Goal: Task Accomplishment & Management: Use online tool/utility

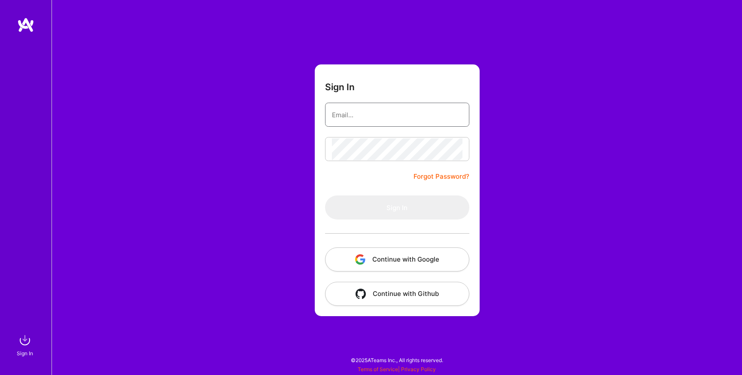
click at [406, 114] on input "email" at bounding box center [397, 115] width 131 height 22
click at [0, 370] on com-1password-button at bounding box center [0, 370] width 0 height 0
type input "[EMAIL_ADDRESS][DOMAIN_NAME]"
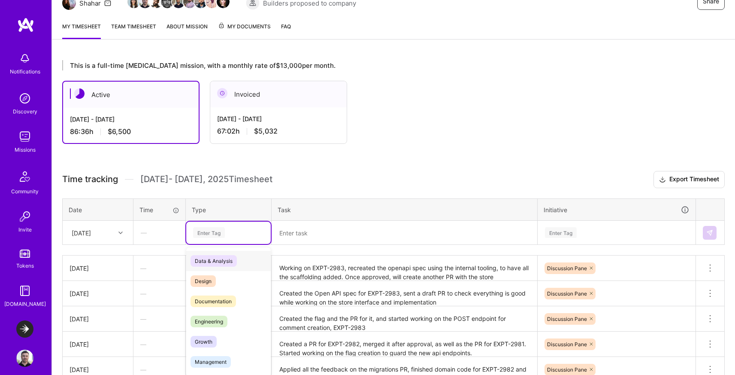
scroll to position [102, 0]
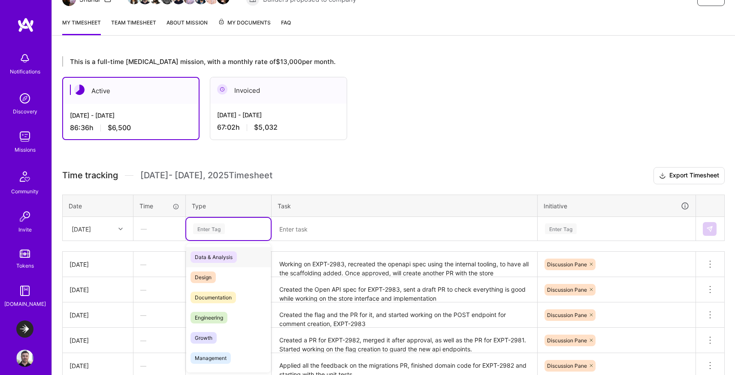
click at [221, 240] on div "option Data & Analysis focused, 0 of 2. 17 results available. Use Up and Down t…" at bounding box center [228, 229] width 85 height 22
click at [219, 314] on span "Engineering" at bounding box center [209, 317] width 37 height 12
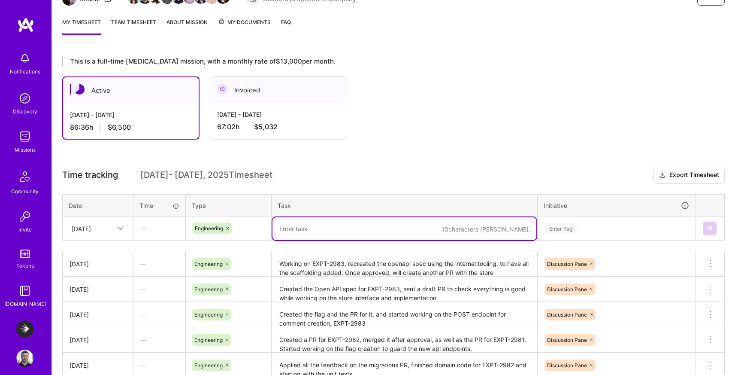
click at [302, 225] on textarea at bounding box center [405, 228] width 264 height 23
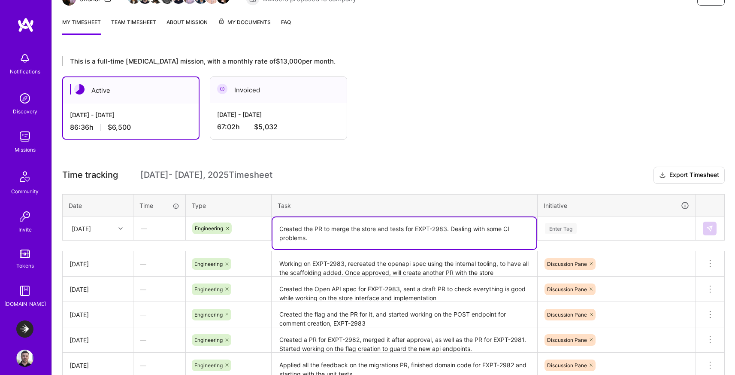
type textarea "Created the PR to merge the store and tests for EXPT-2983. Dealing with some CI…"
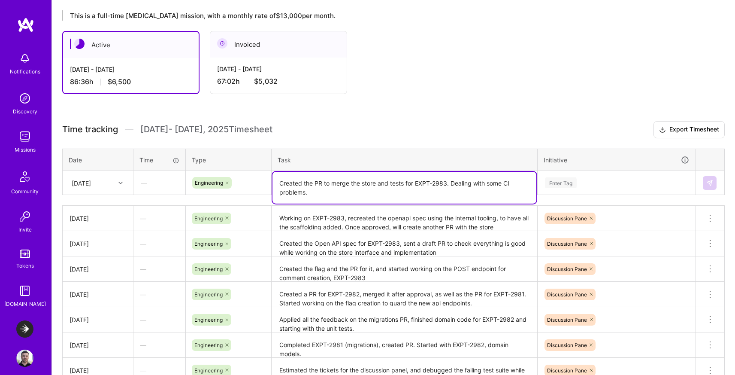
click at [557, 194] on div "Enter Tag" at bounding box center [616, 183] width 157 height 22
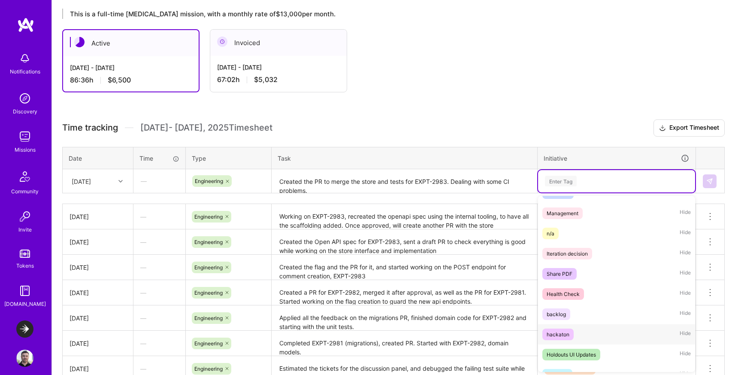
scroll to position [229, 0]
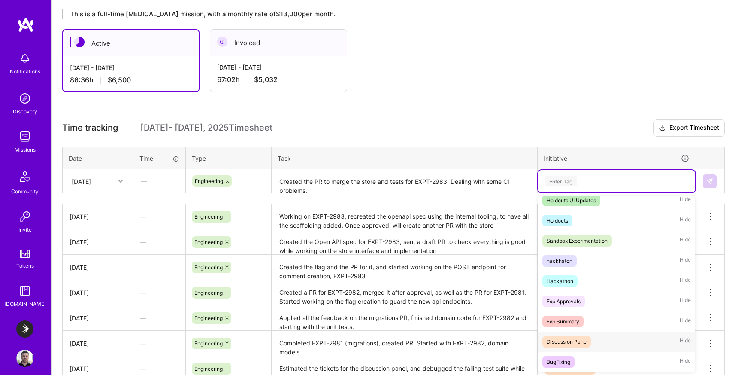
click at [567, 344] on div "Discussion Pane" at bounding box center [567, 341] width 40 height 9
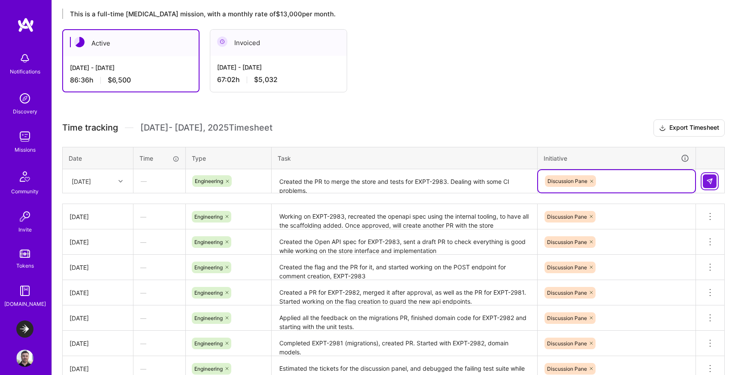
click at [714, 182] on button at bounding box center [710, 181] width 14 height 14
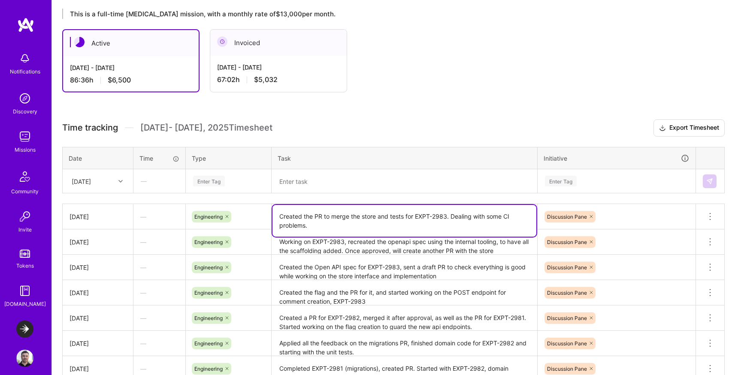
click at [297, 218] on textarea "Created the PR to merge the store and tests for EXPT-2983. Dealing with some CI…" at bounding box center [405, 221] width 264 height 32
click at [298, 218] on textarea "Created the PR to merge the store and tests for EXPT-2983. Dealing with some CI…" at bounding box center [405, 221] width 264 height 32
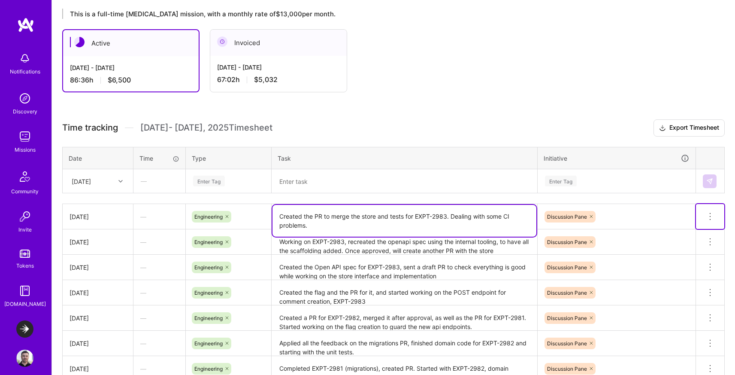
click at [710, 217] on icon at bounding box center [710, 216] width 10 height 10
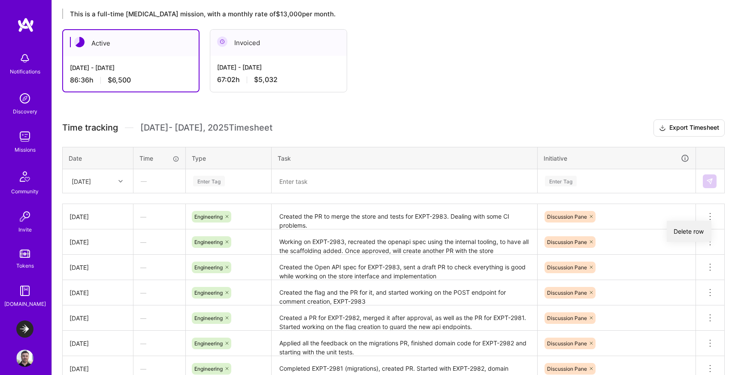
click at [689, 230] on button "Delete row" at bounding box center [689, 231] width 45 height 21
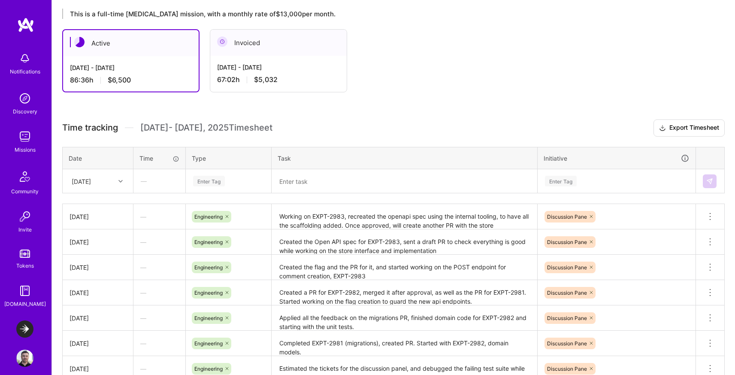
click at [91, 181] on div "[DATE]" at bounding box center [81, 180] width 19 height 9
click at [74, 314] on div "[DATE]" at bounding box center [98, 315] width 70 height 16
click at [314, 179] on textarea at bounding box center [405, 181] width 264 height 23
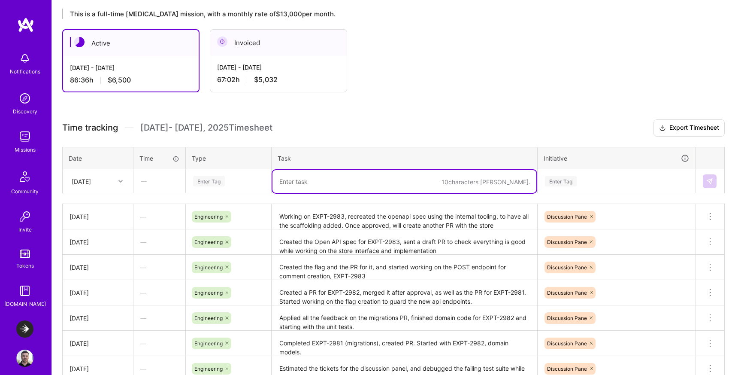
paste textarea "Created the PR to merge the store and tests for EXPT-2983. Dealing with some CI…"
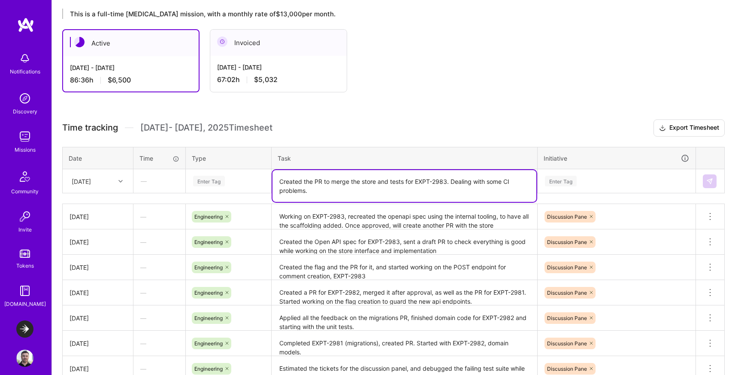
type textarea "Created the PR to merge the store and tests for EXPT-2983. Dealing with some CI…"
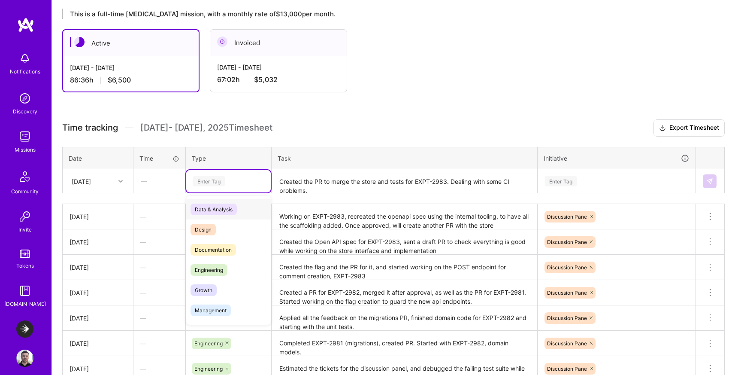
click at [210, 180] on div "Enter Tag" at bounding box center [209, 180] width 32 height 13
drag, startPoint x: 201, startPoint y: 270, endPoint x: 209, endPoint y: 267, distance: 8.0
click at [201, 270] on span "Engineering" at bounding box center [209, 270] width 37 height 12
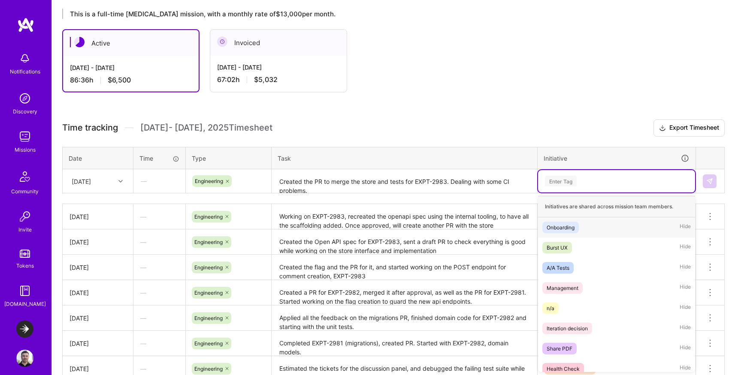
click at [565, 179] on div "Enter Tag" at bounding box center [561, 180] width 32 height 13
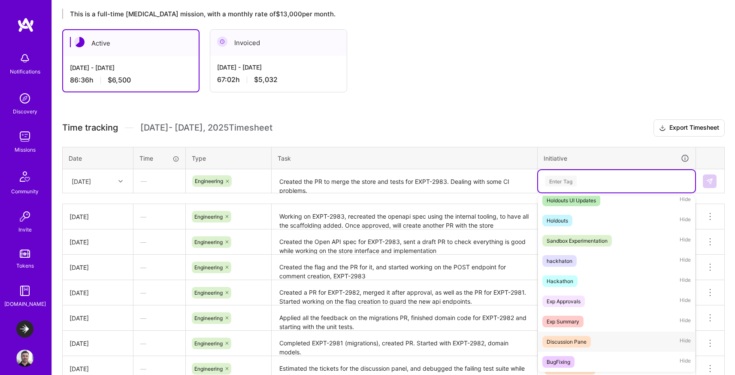
click at [572, 343] on div "Discussion Pane" at bounding box center [567, 341] width 40 height 9
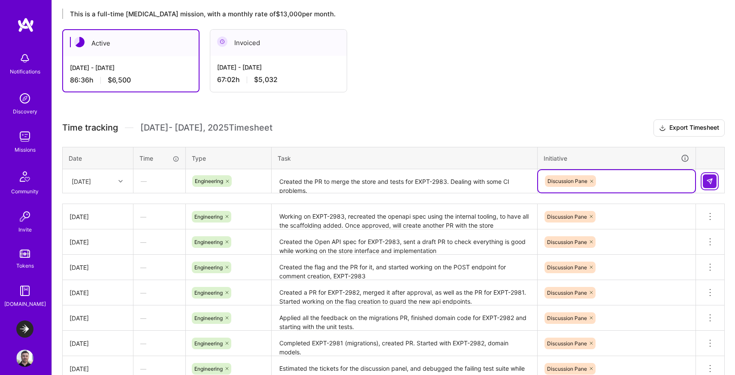
click at [713, 178] on img at bounding box center [710, 181] width 7 height 7
